Goal: Task Accomplishment & Management: Complete application form

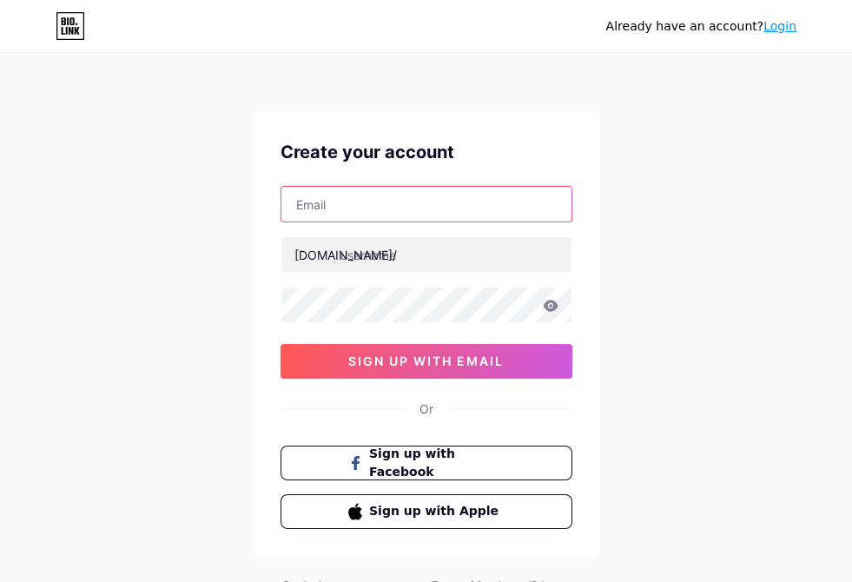
click at [408, 205] on input "text" at bounding box center [426, 204] width 290 height 35
type input "[EMAIL_ADDRESS][DOMAIN_NAME]"
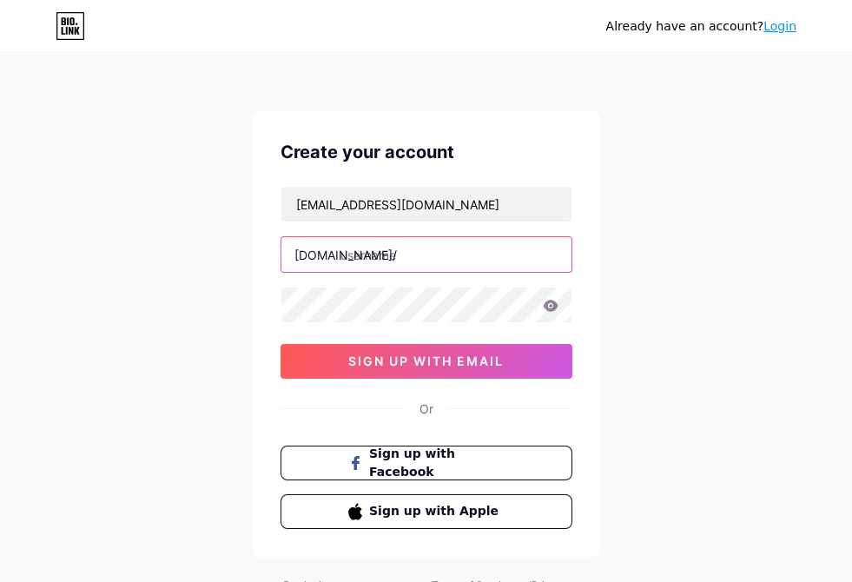
click at [389, 242] on input "text" at bounding box center [426, 254] width 290 height 35
type input "staybnb"
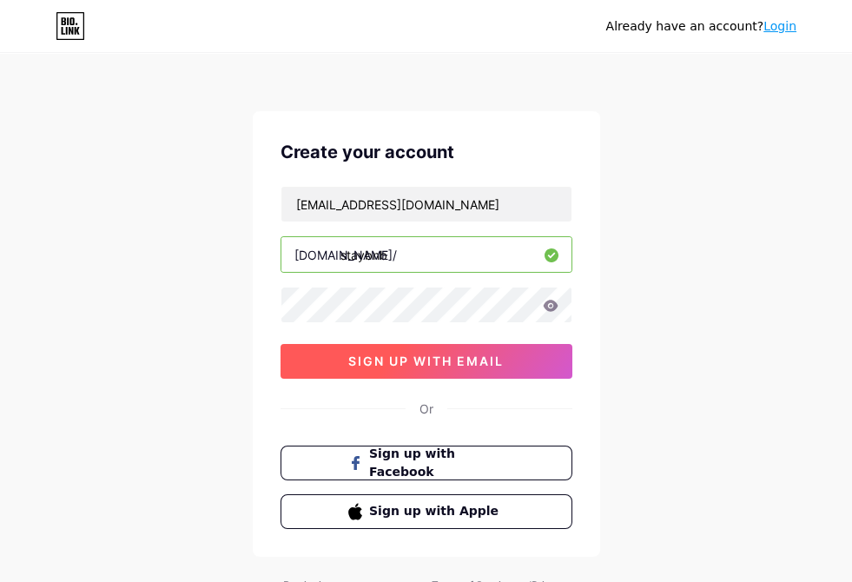
click at [402, 355] on span "sign up with email" at bounding box center [425, 360] width 155 height 15
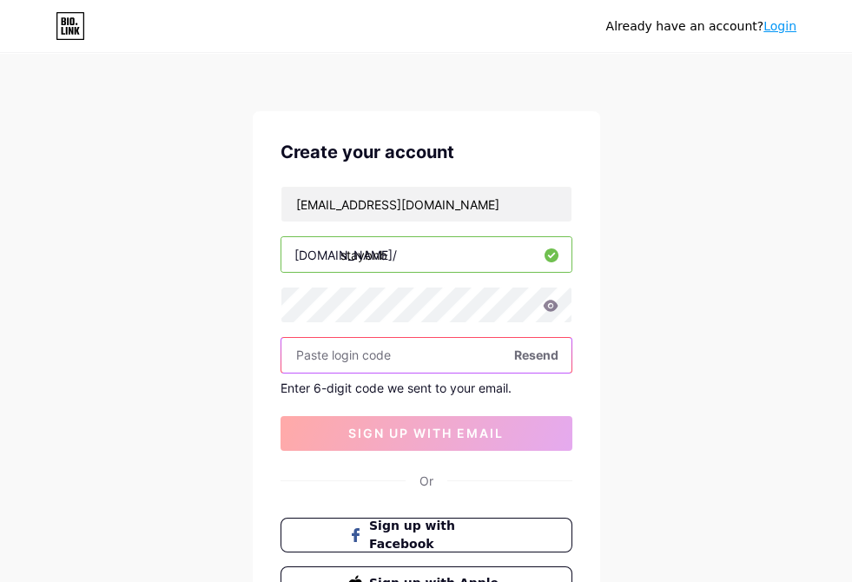
paste input "124716"
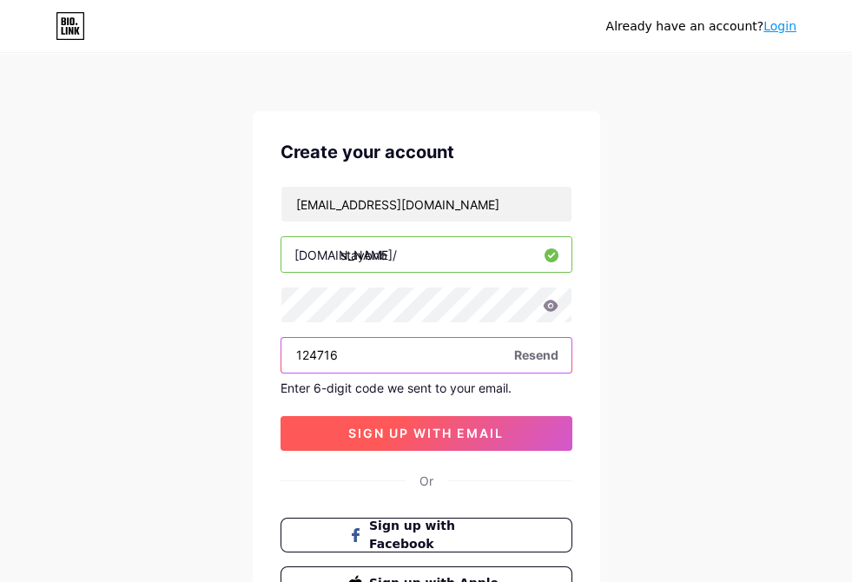
type input "124716"
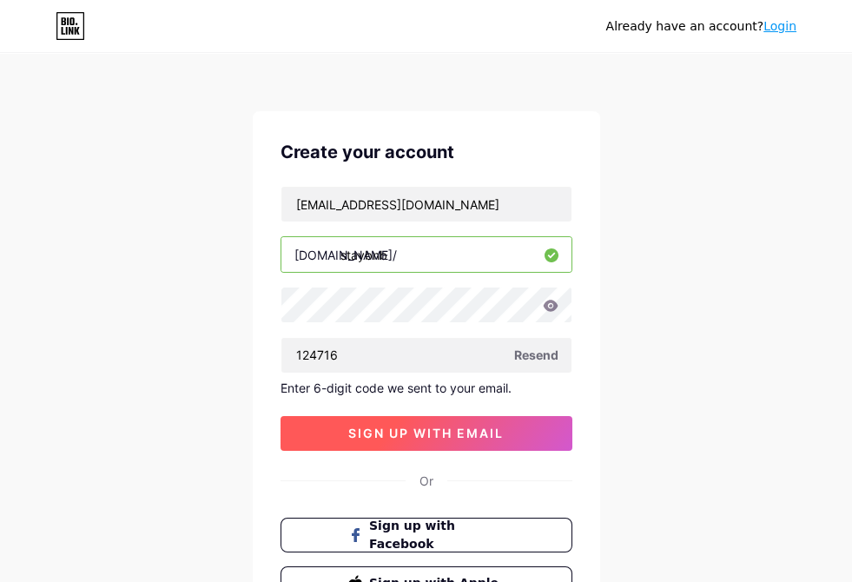
click at [442, 430] on span "sign up with email" at bounding box center [425, 432] width 155 height 15
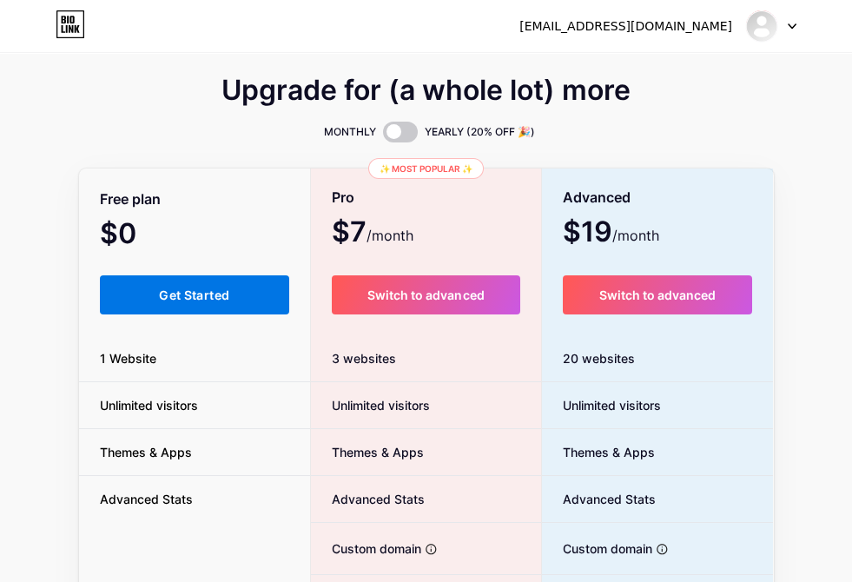
click at [139, 307] on button "Get Started" at bounding box center [195, 294] width 190 height 39
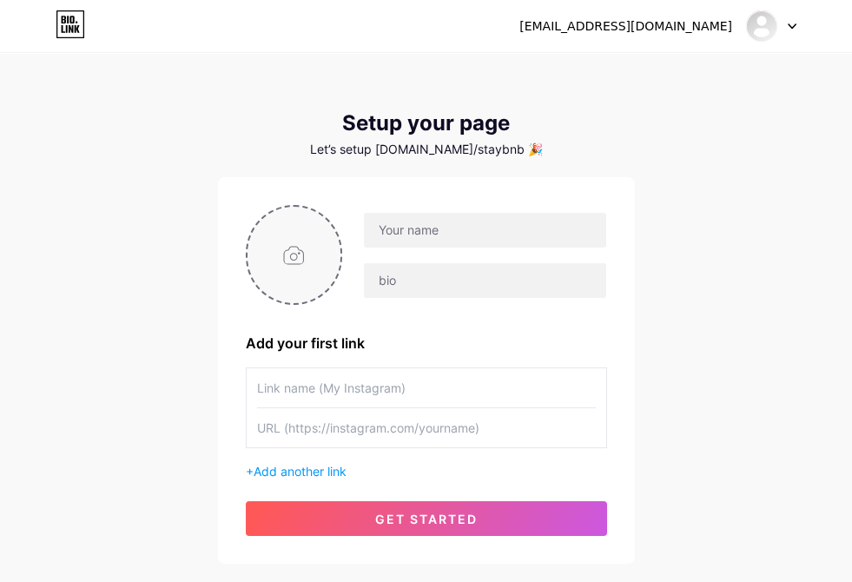
click at [301, 253] on input "file" at bounding box center [294, 255] width 94 height 96
type input "C:\fakepath\stay bnb12.PNG"
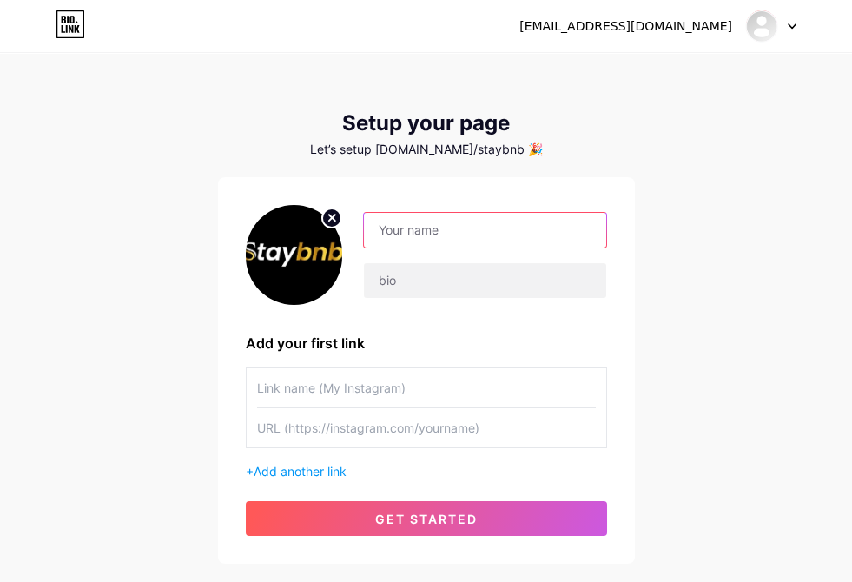
click at [435, 232] on input "text" at bounding box center [484, 230] width 241 height 35
type input "Stay BNB"
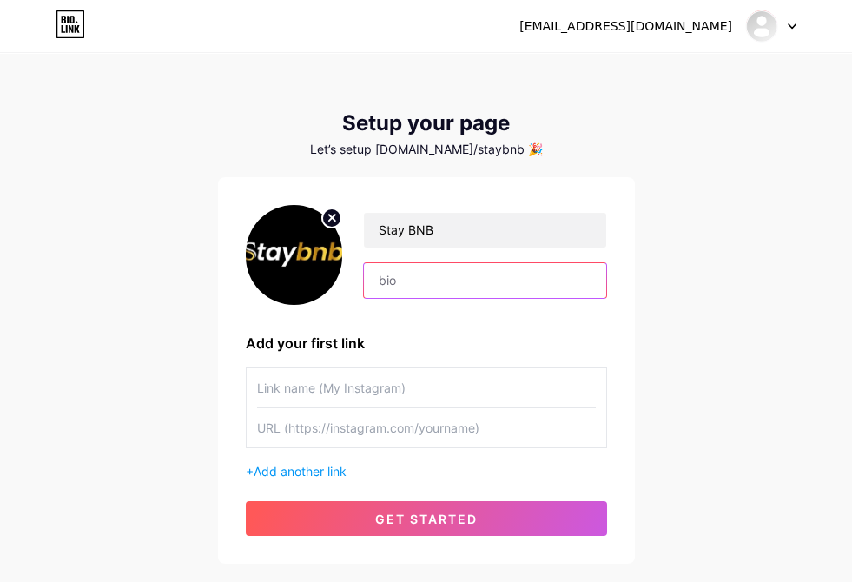
click at [431, 285] on input "text" at bounding box center [484, 280] width 241 height 35
paste input "Stay BNB offers premier hospitality services across the [GEOGRAPHIC_DATA], avai…"
type input "Stay BNB offers premier hospitality services across the [GEOGRAPHIC_DATA], avai…"
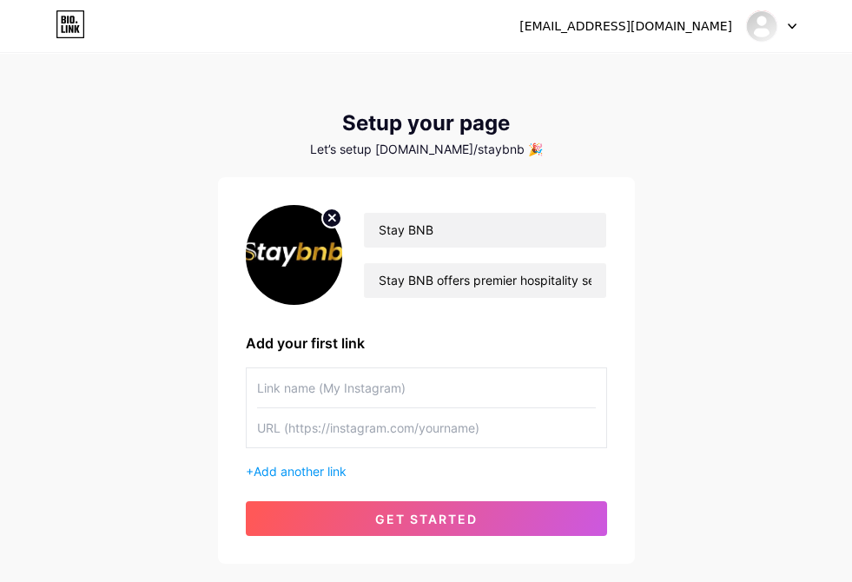
click at [310, 390] on input "text" at bounding box center [426, 387] width 339 height 39
click at [306, 420] on input "text" at bounding box center [426, 427] width 339 height 39
click at [395, 428] on input "text" at bounding box center [426, 427] width 339 height 39
paste input "[URL][DOMAIN_NAME]"
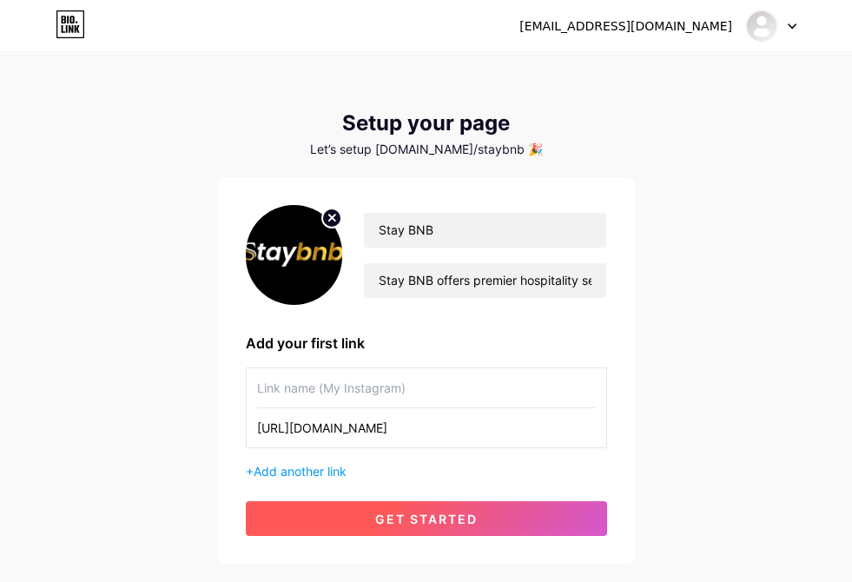
type input "[URL][DOMAIN_NAME]"
click at [343, 501] on button "get started" at bounding box center [426, 518] width 361 height 35
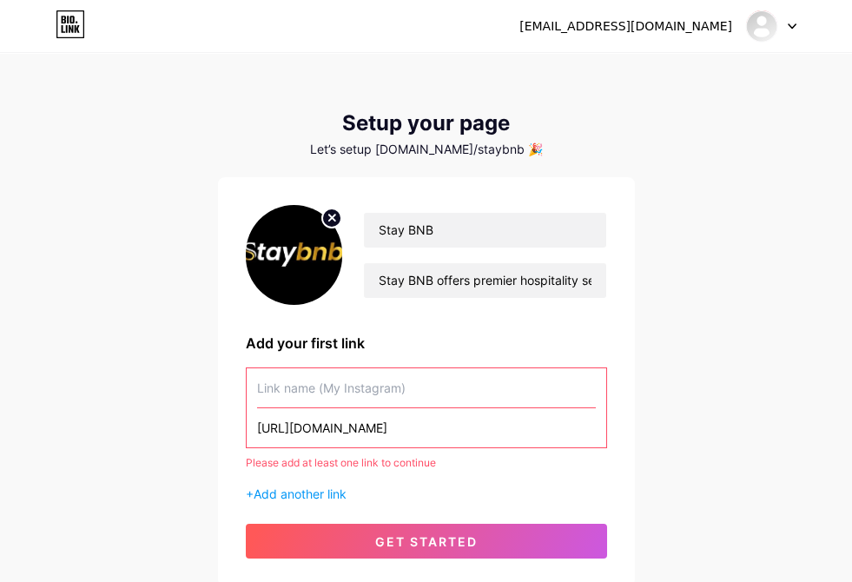
click at [381, 429] on input "[URL][DOMAIN_NAME]" at bounding box center [426, 427] width 339 height 39
click at [340, 387] on input "text" at bounding box center [426, 387] width 339 height 39
drag, startPoint x: 340, startPoint y: 387, endPoint x: 305, endPoint y: 389, distance: 35.6
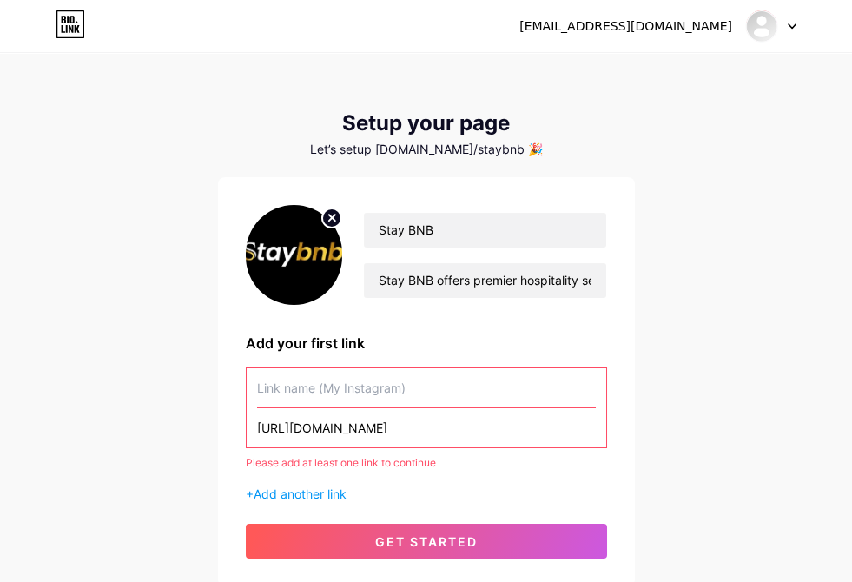
click at [305, 389] on input "text" at bounding box center [426, 387] width 339 height 39
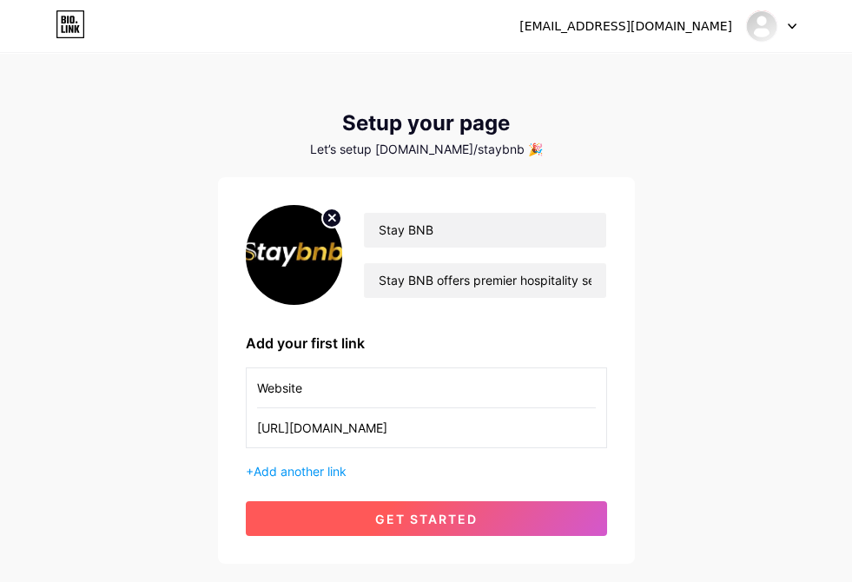
type input "Website"
click at [418, 524] on span "get started" at bounding box center [426, 518] width 102 height 15
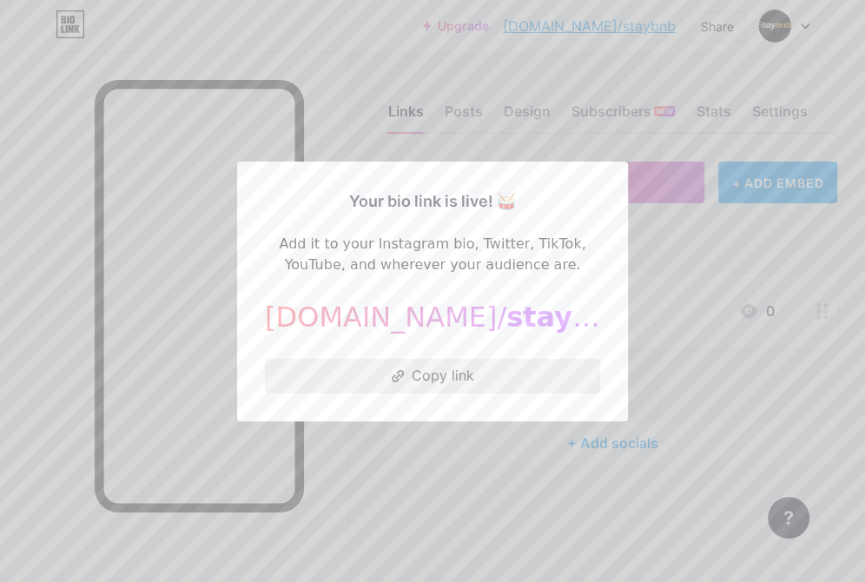
click at [441, 372] on button "Copy link" at bounding box center [432, 375] width 335 height 35
click at [431, 372] on button "Copied!" at bounding box center [432, 375] width 335 height 35
